Goal: Find contact information: Find contact information

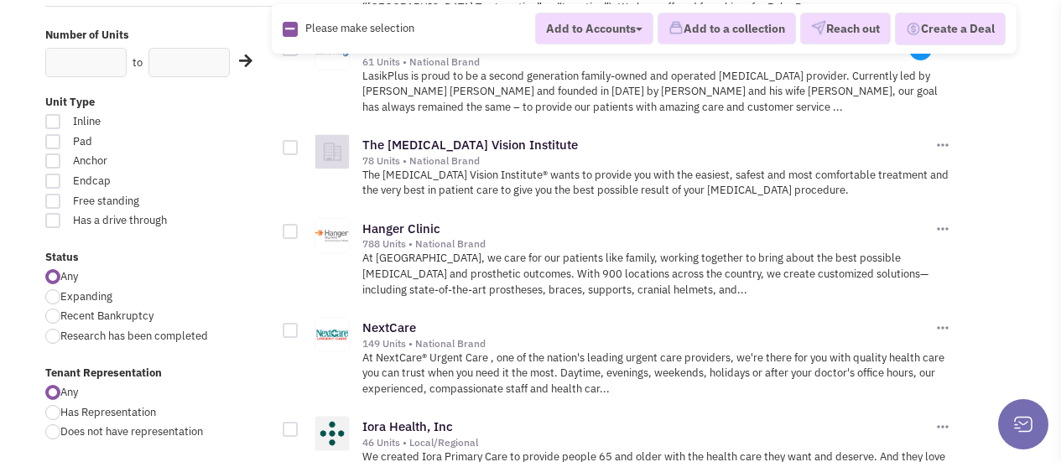
scroll to position [112, 0]
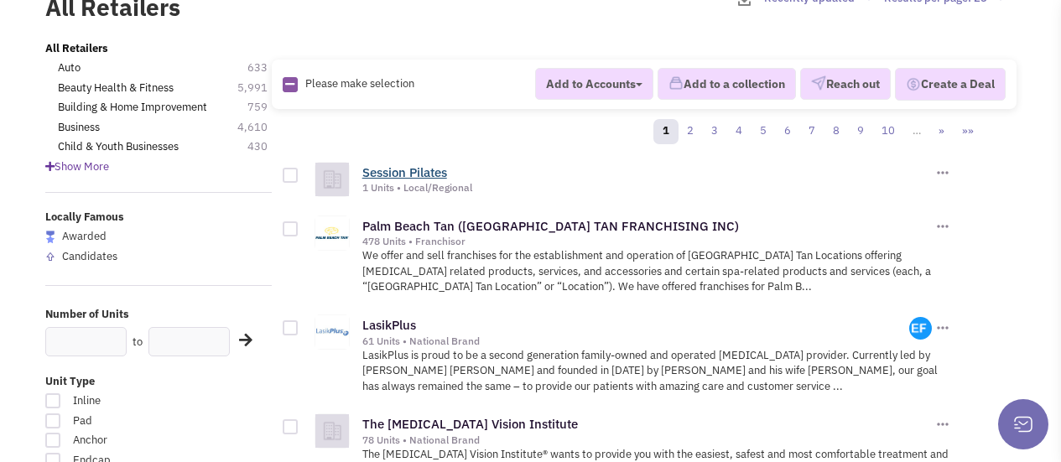
click at [398, 166] on link "Session Pilates" at bounding box center [404, 172] width 85 height 16
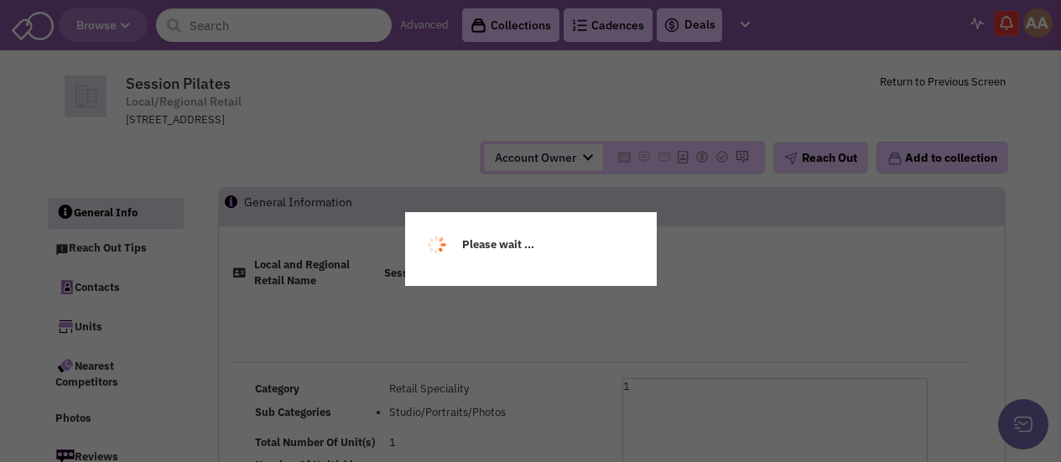
select select
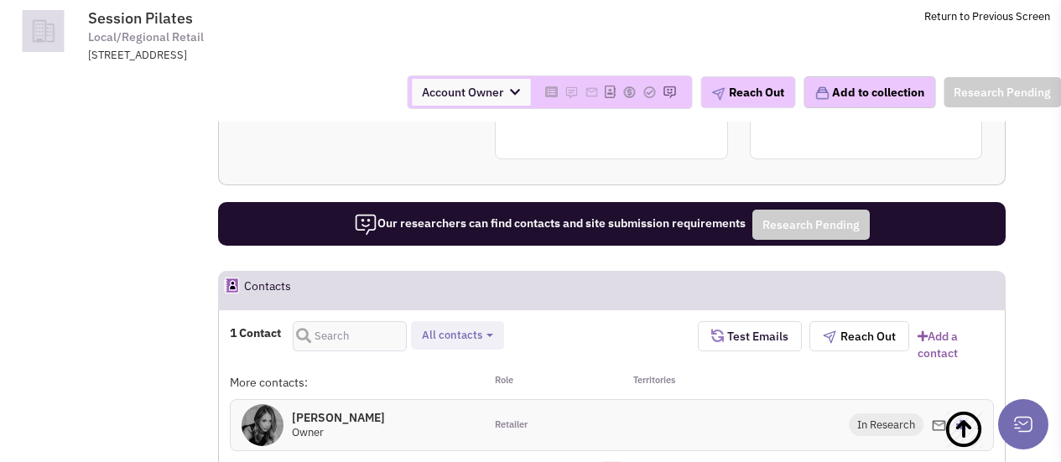
scroll to position [839, 0]
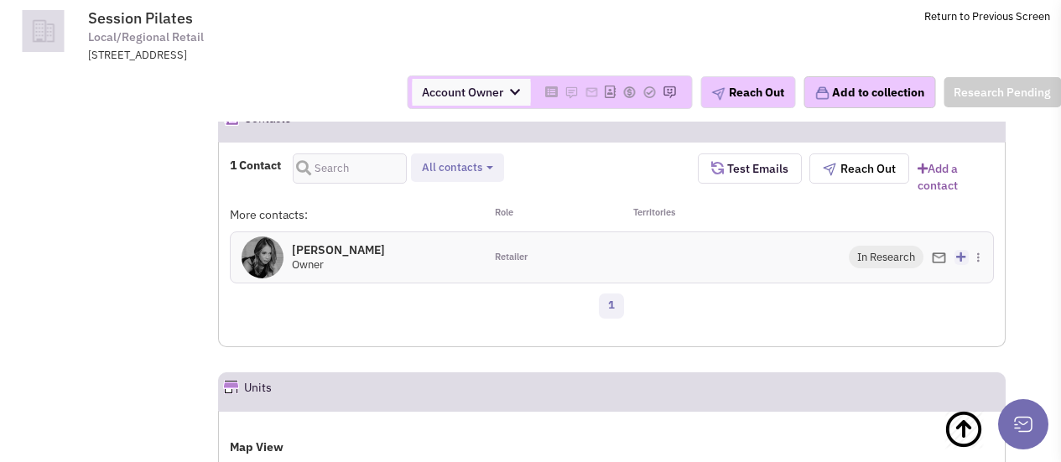
click at [352, 246] on h4 "[PERSON_NAME] 0" at bounding box center [338, 249] width 93 height 15
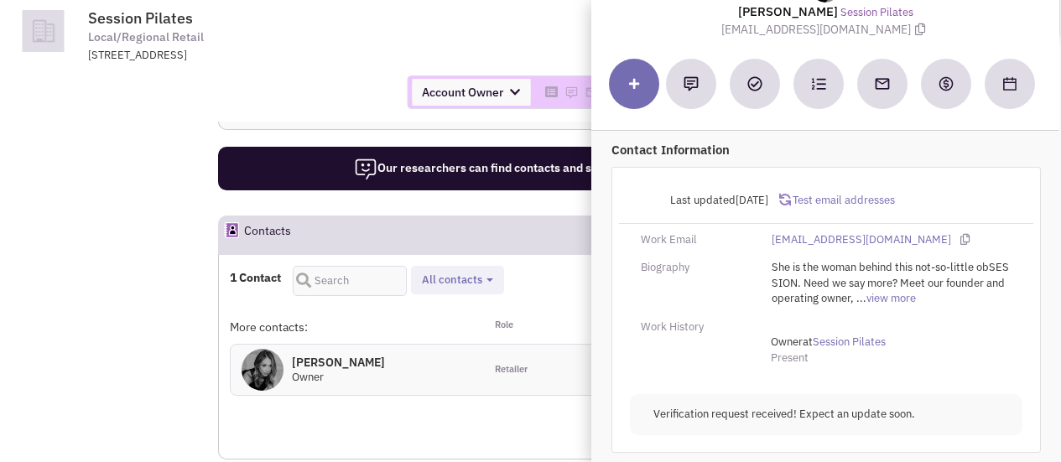
scroll to position [0, 0]
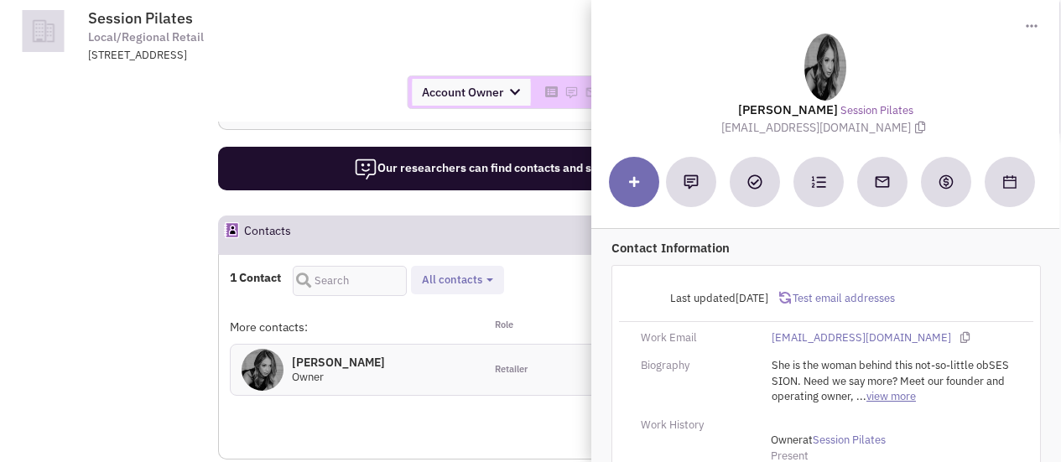
click at [877, 400] on link "view more" at bounding box center [890, 397] width 49 height 16
